Goal: Task Accomplishment & Management: Manage account settings

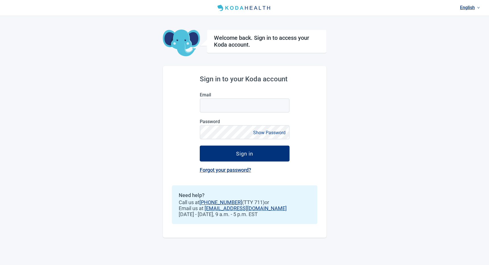
click at [206, 103] on input "Email" at bounding box center [245, 105] width 90 height 14
type input "[EMAIL_ADDRESS][DOMAIN_NAME]"
click at [278, 135] on button "Show Password" at bounding box center [269, 133] width 36 height 8
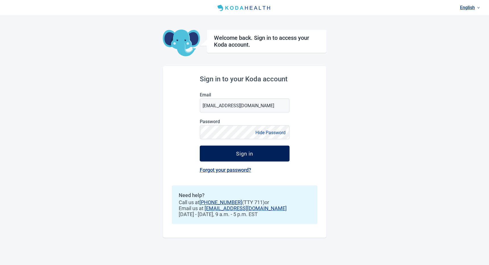
click at [241, 153] on div "Sign in" at bounding box center [244, 154] width 17 height 6
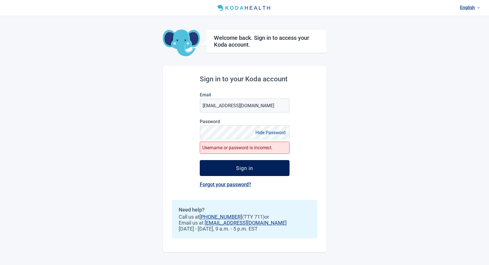
click at [236, 167] on div "Sign in" at bounding box center [244, 168] width 17 height 6
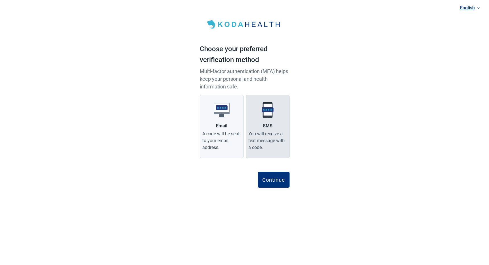
click at [259, 128] on label "SMS You will receive a text message with a code." at bounding box center [268, 126] width 44 height 63
click at [0, 0] on input "SMS You will receive a text message with a code." at bounding box center [0, 0] width 0 height 0
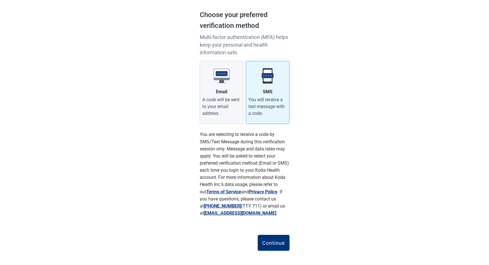
scroll to position [38, 0]
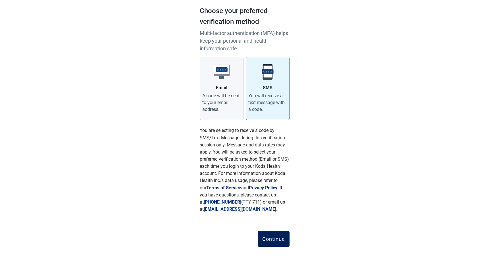
click at [273, 235] on button "Continue" at bounding box center [274, 239] width 32 height 16
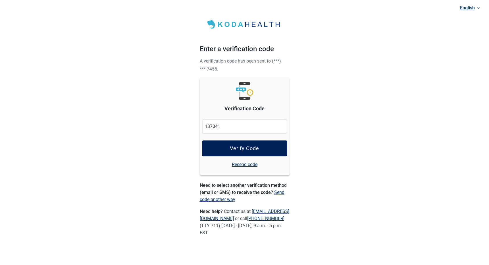
drag, startPoint x: 256, startPoint y: 149, endPoint x: 251, endPoint y: 149, distance: 4.6
click at [256, 149] on div "Verify Code" at bounding box center [244, 148] width 29 height 6
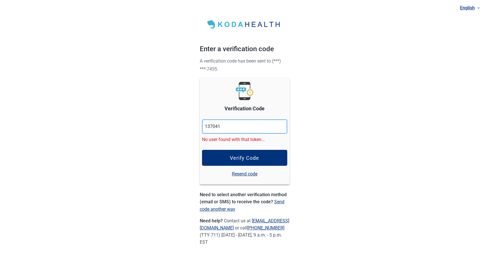
drag, startPoint x: 229, startPoint y: 126, endPoint x: 184, endPoint y: 124, distance: 44.7
click at [202, 124] on input "137041" at bounding box center [244, 126] width 85 height 14
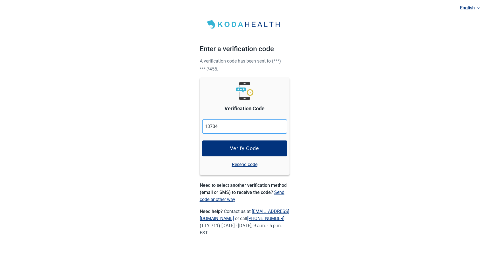
type input "137041"
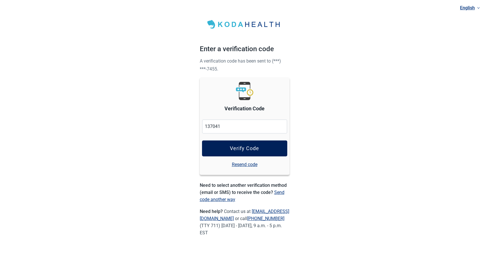
click at [242, 152] on button "Verify Code" at bounding box center [244, 148] width 85 height 16
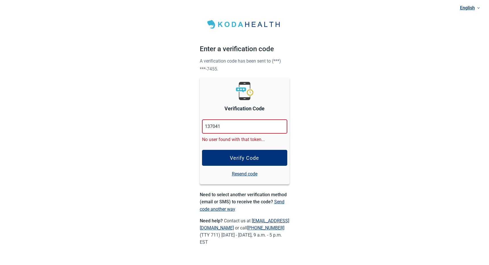
click at [241, 175] on link "Resend code" at bounding box center [245, 173] width 26 height 7
drag, startPoint x: 239, startPoint y: 174, endPoint x: 234, endPoint y: 174, distance: 4.8
click at [239, 174] on link "Resend code" at bounding box center [245, 173] width 26 height 7
